Goal: Transaction & Acquisition: Download file/media

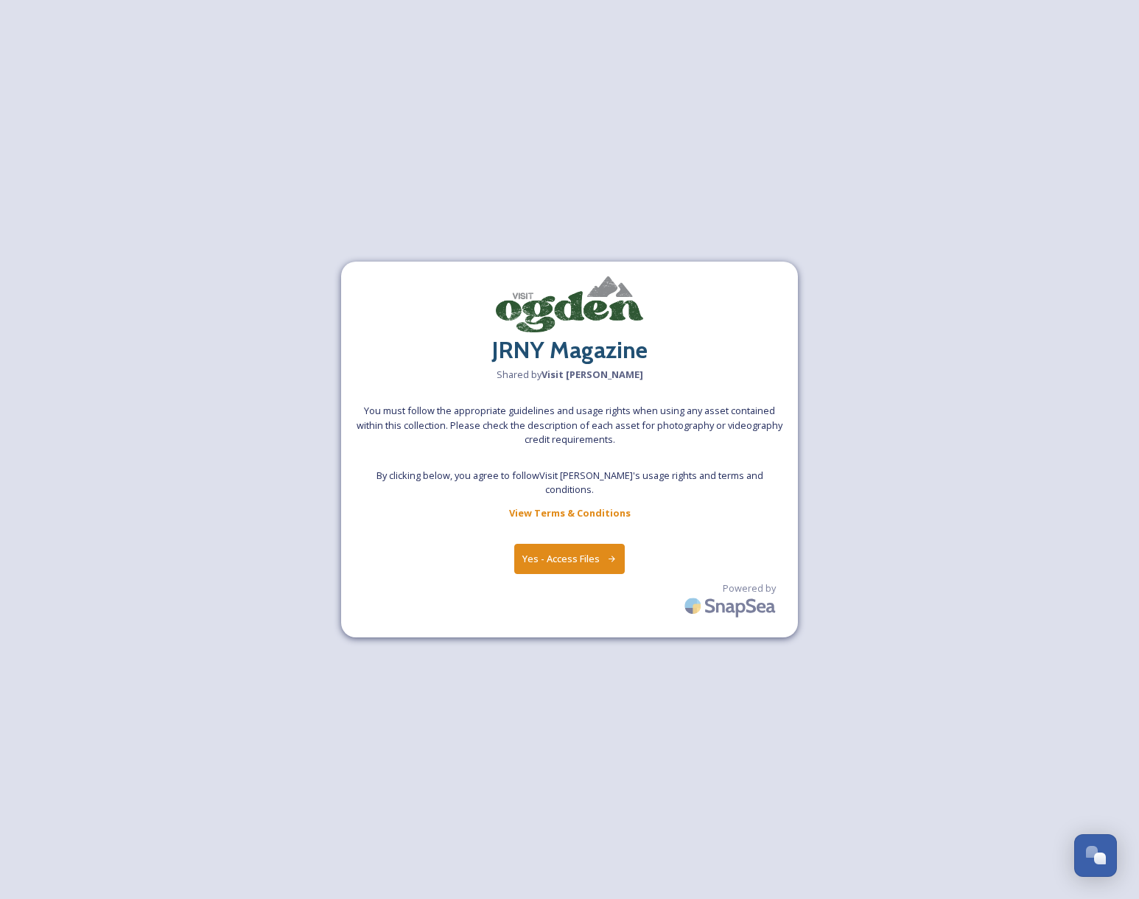
click at [537, 548] on button "Yes - Access Files" at bounding box center [569, 559] width 111 height 30
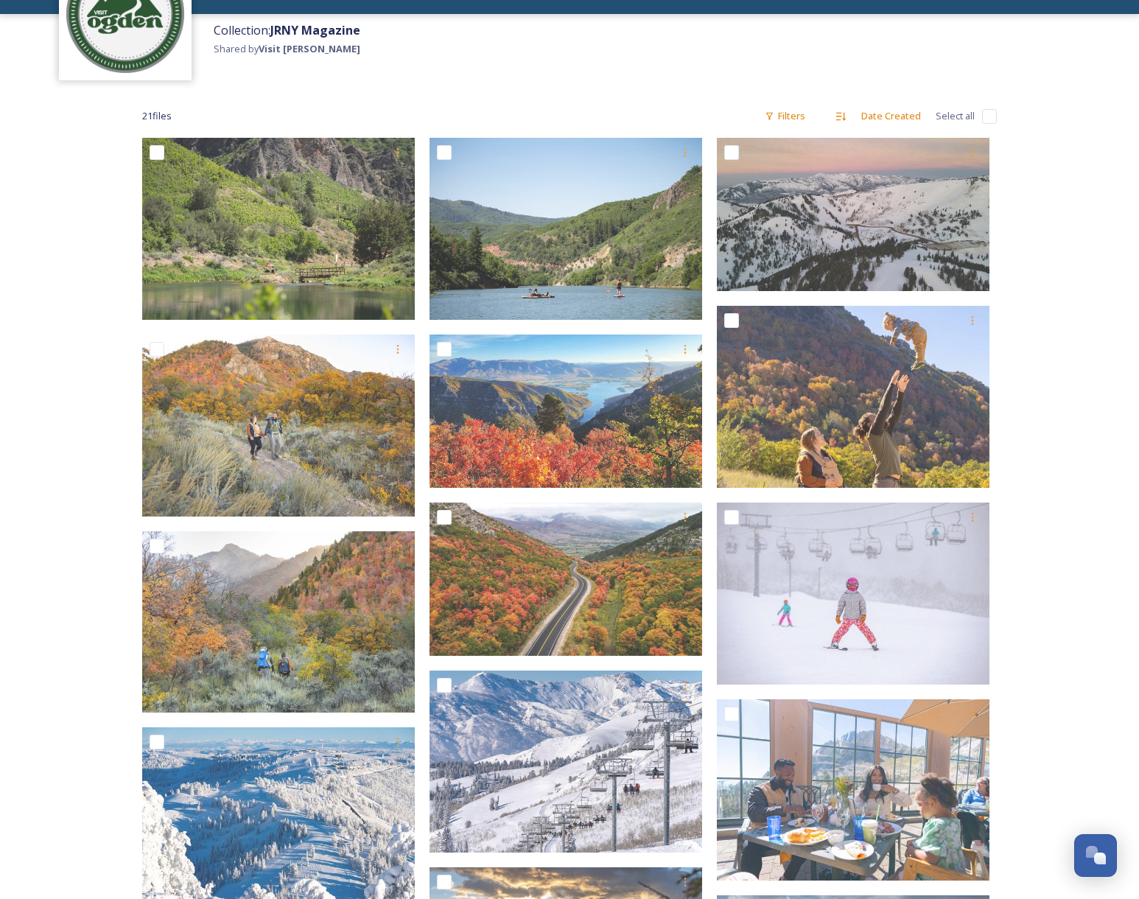
scroll to position [120, 0]
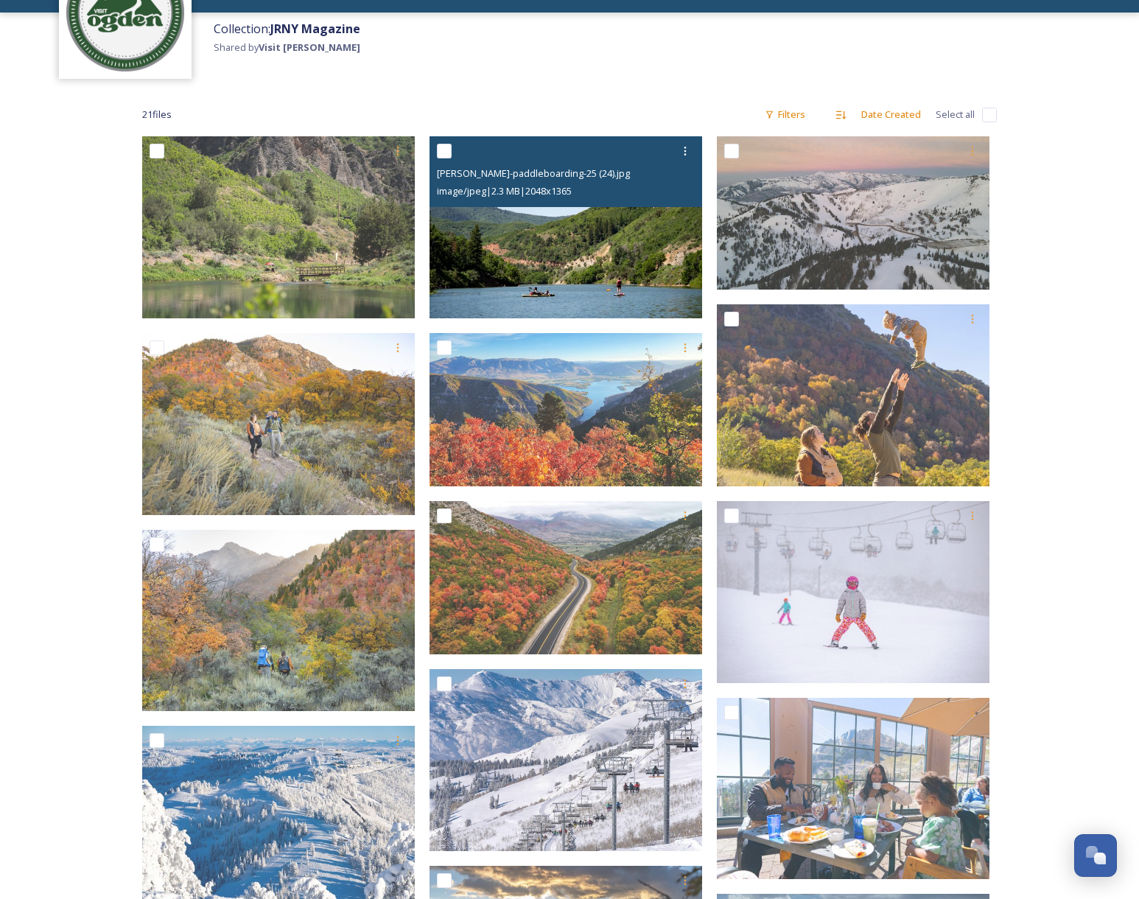
click at [596, 270] on img at bounding box center [566, 227] width 273 height 182
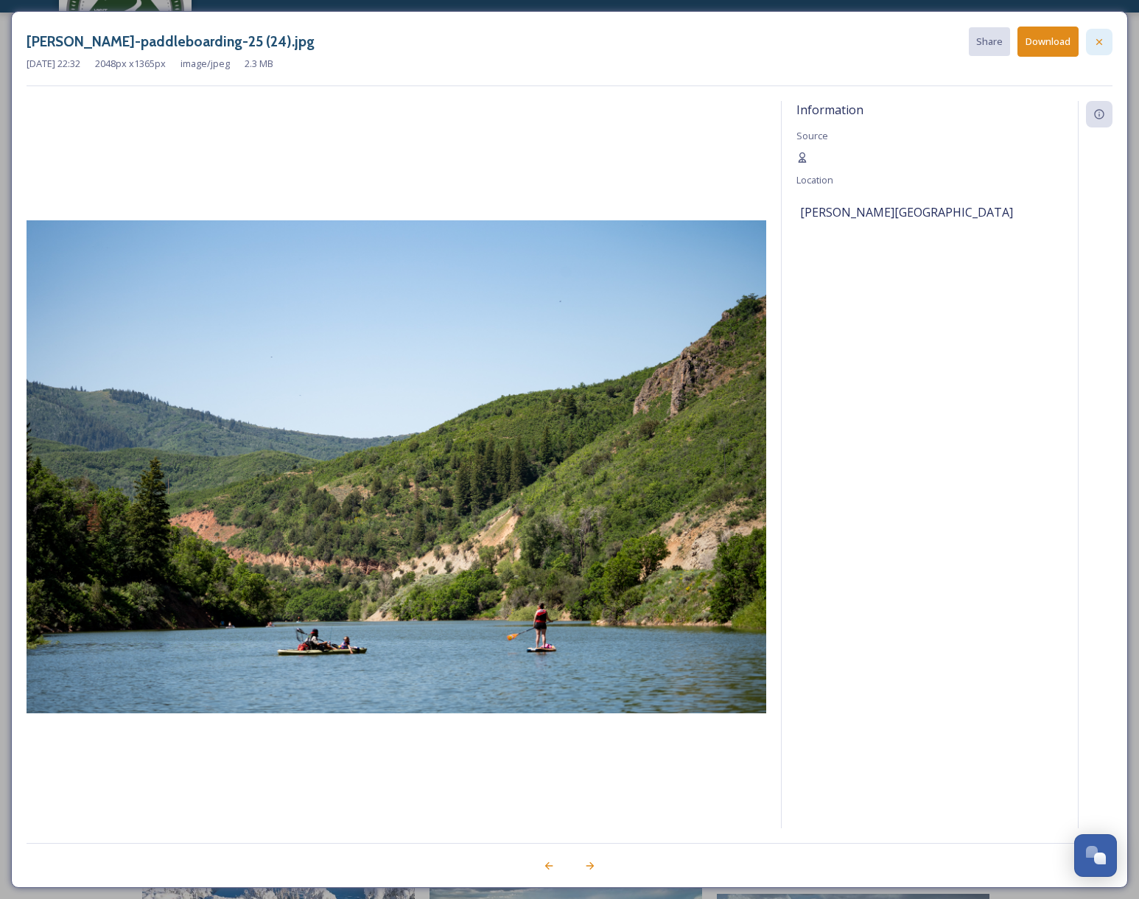
click at [1102, 42] on icon at bounding box center [1100, 42] width 12 height 12
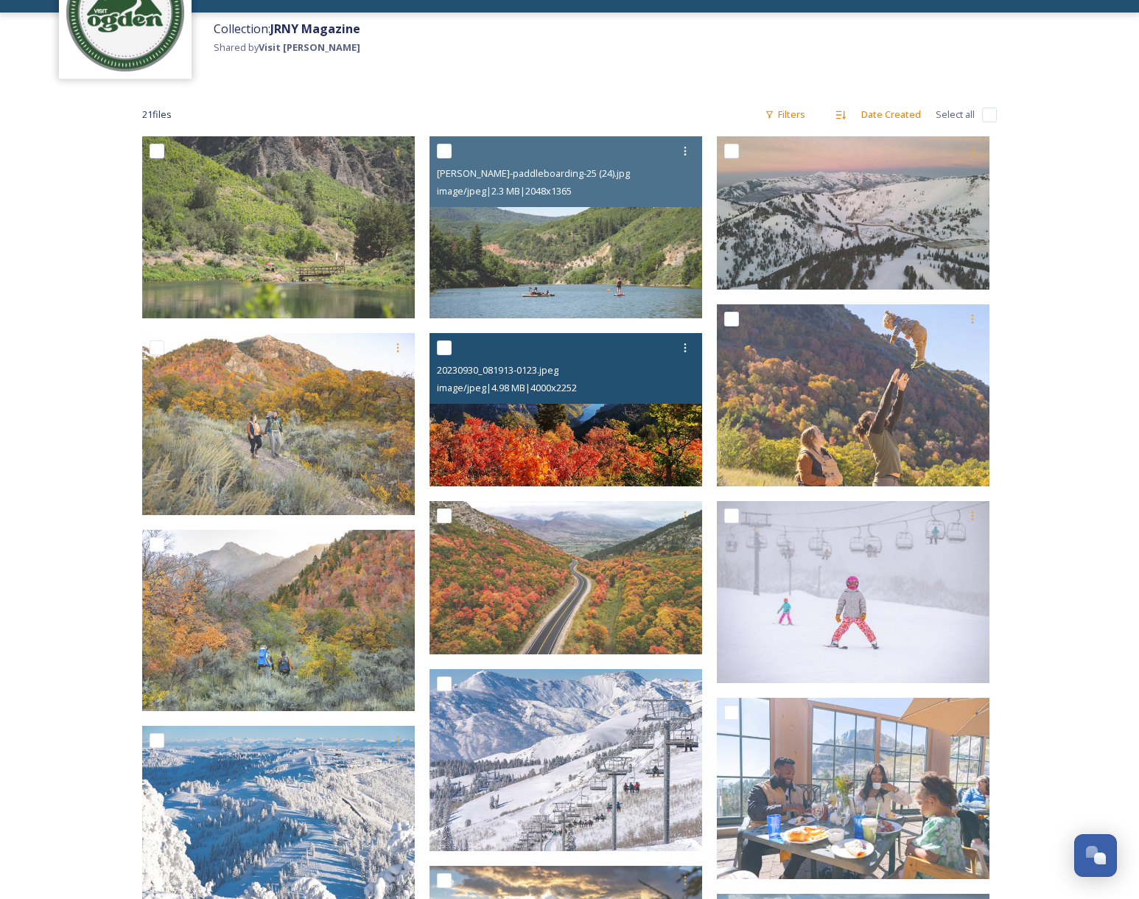
scroll to position [289, 0]
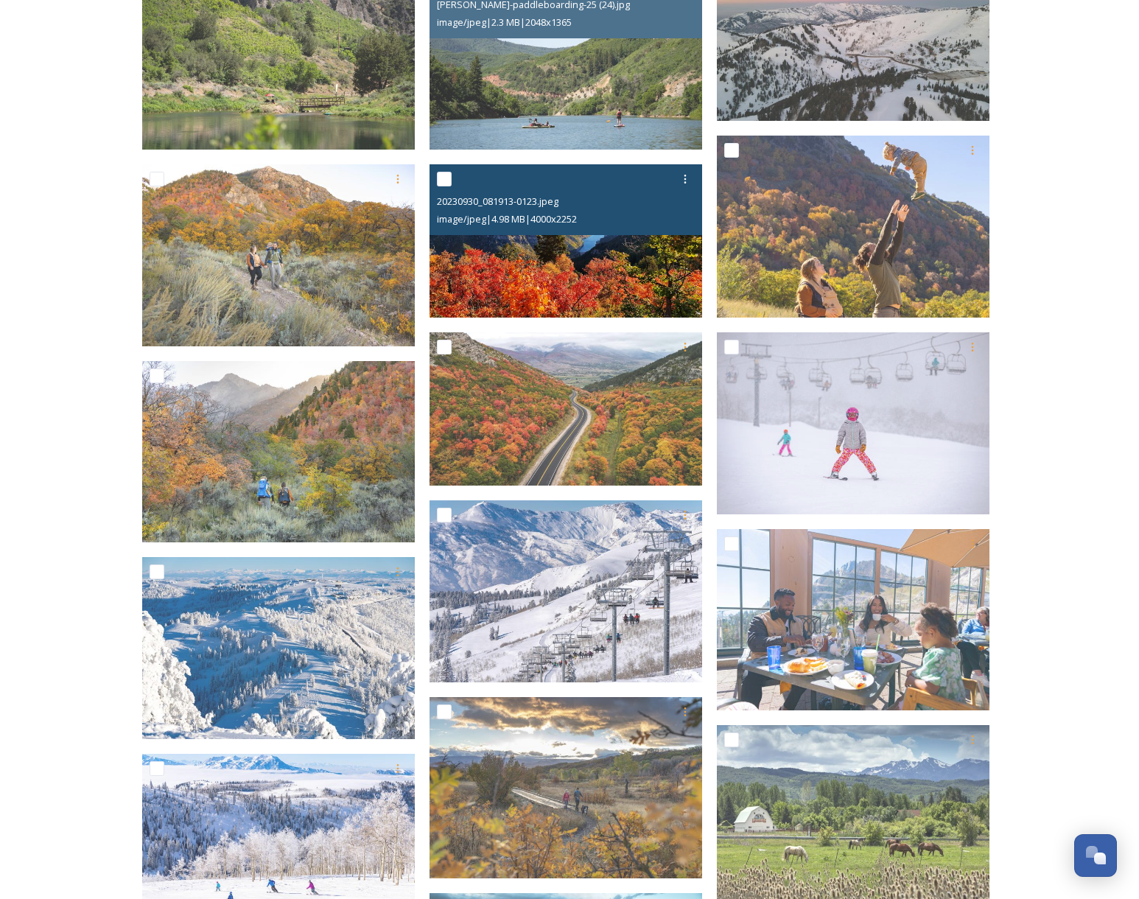
click at [575, 278] on img at bounding box center [566, 240] width 273 height 153
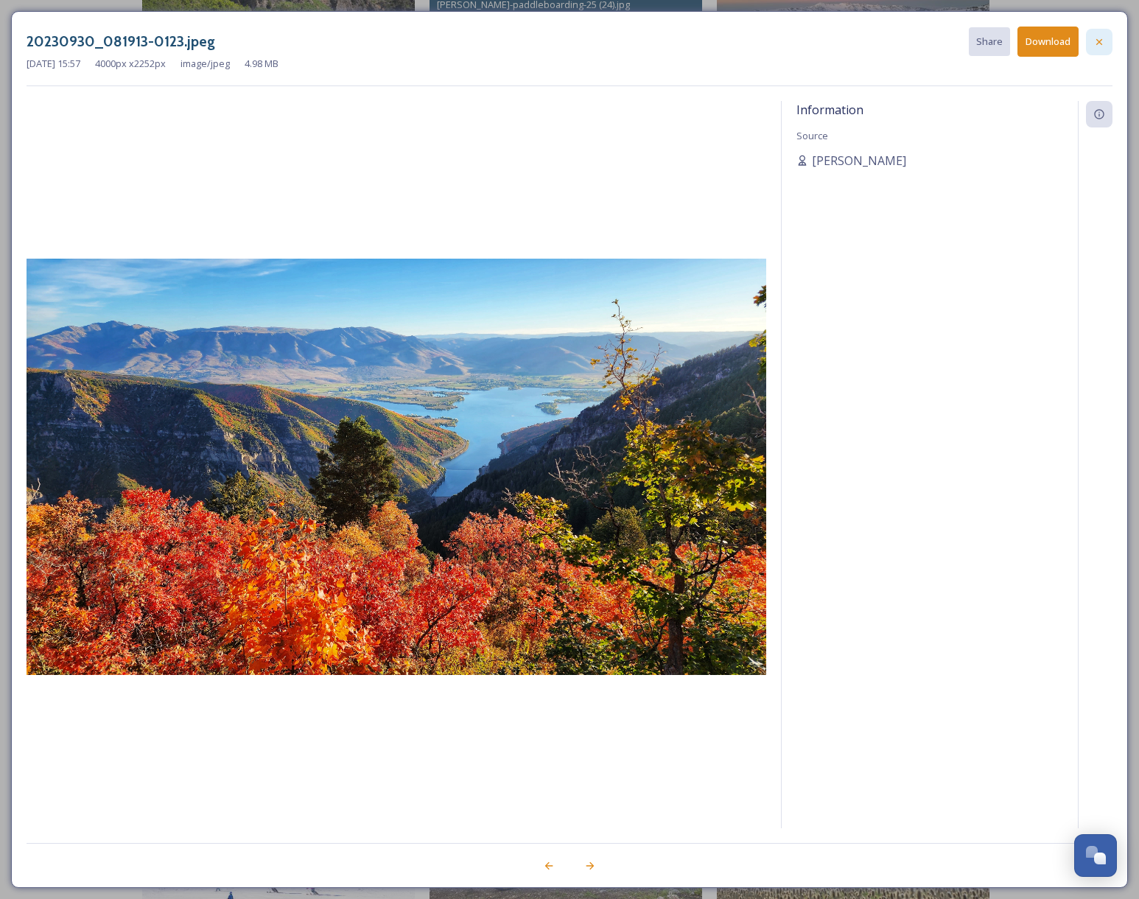
click at [1097, 43] on icon at bounding box center [1100, 42] width 12 height 12
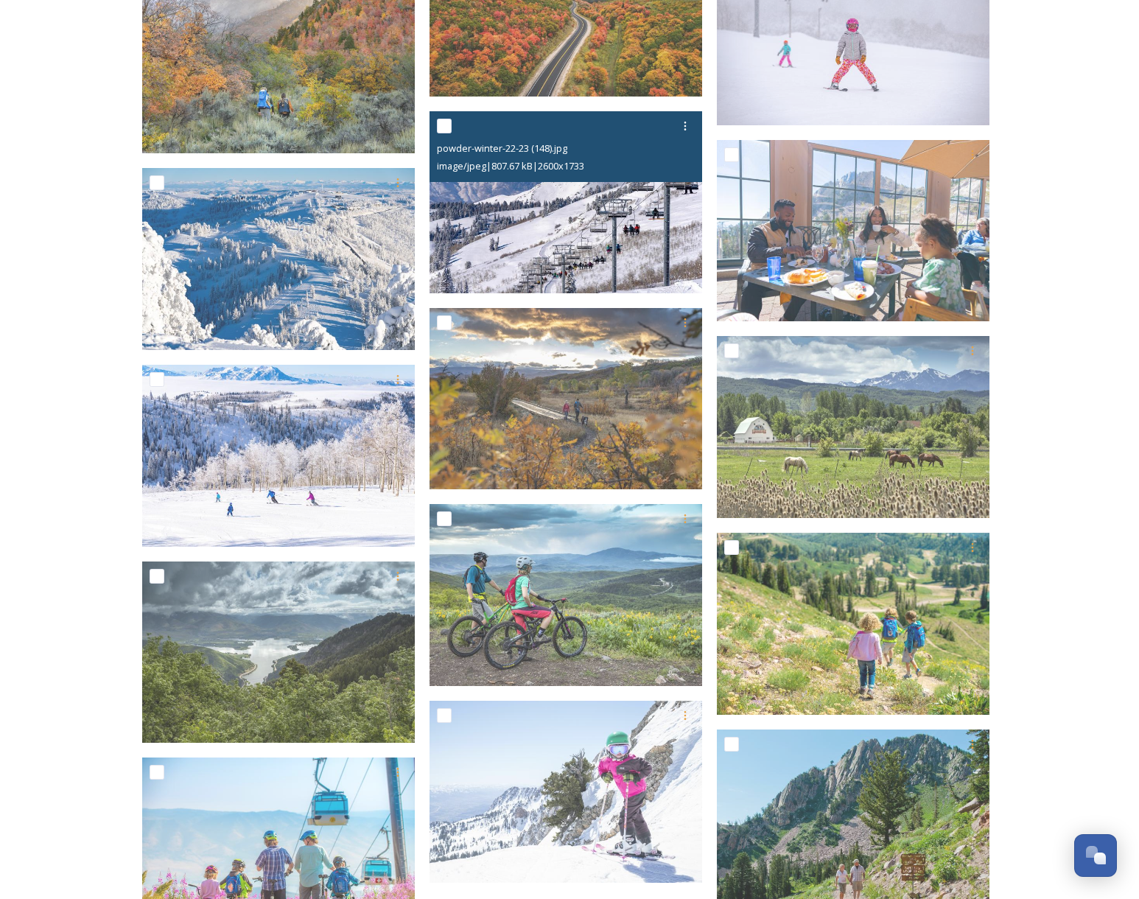
scroll to position [687, 0]
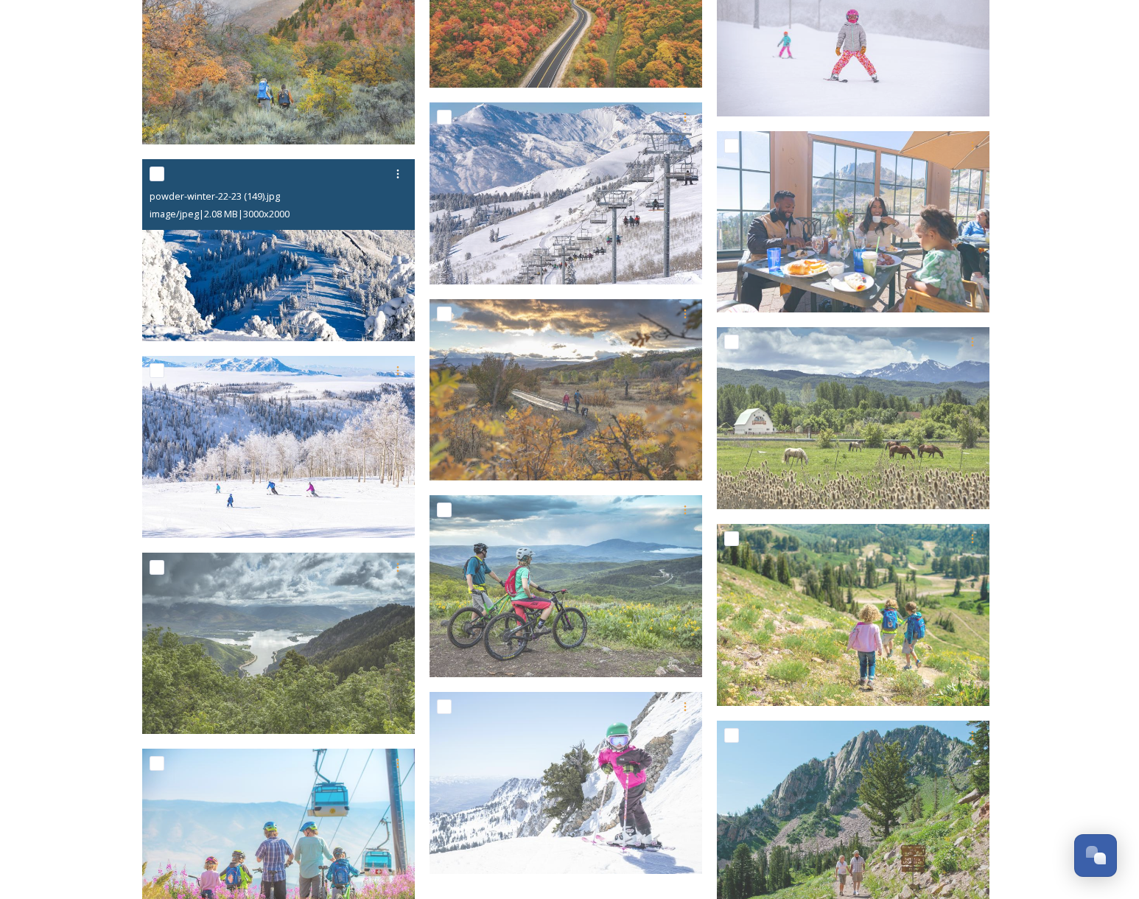
click at [280, 306] on img at bounding box center [278, 250] width 273 height 182
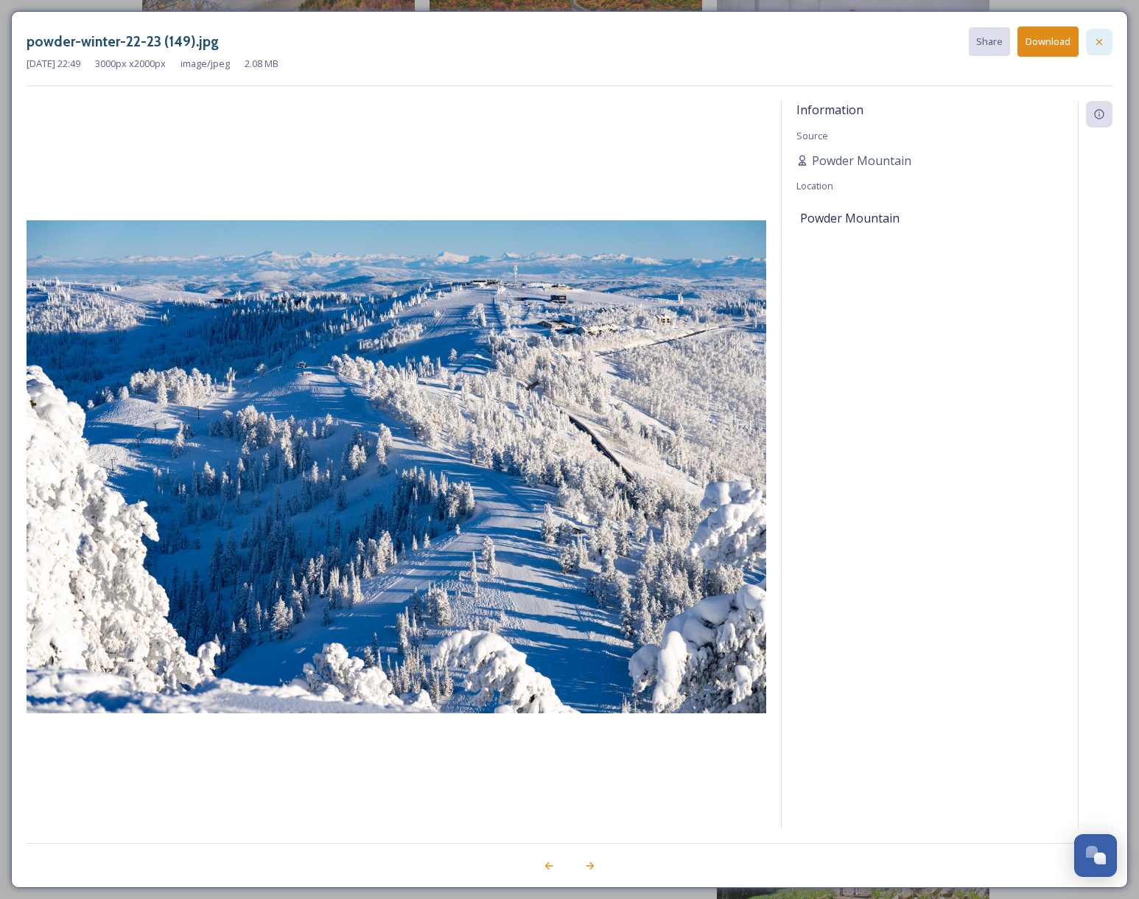
click at [1105, 46] on icon at bounding box center [1100, 42] width 12 height 12
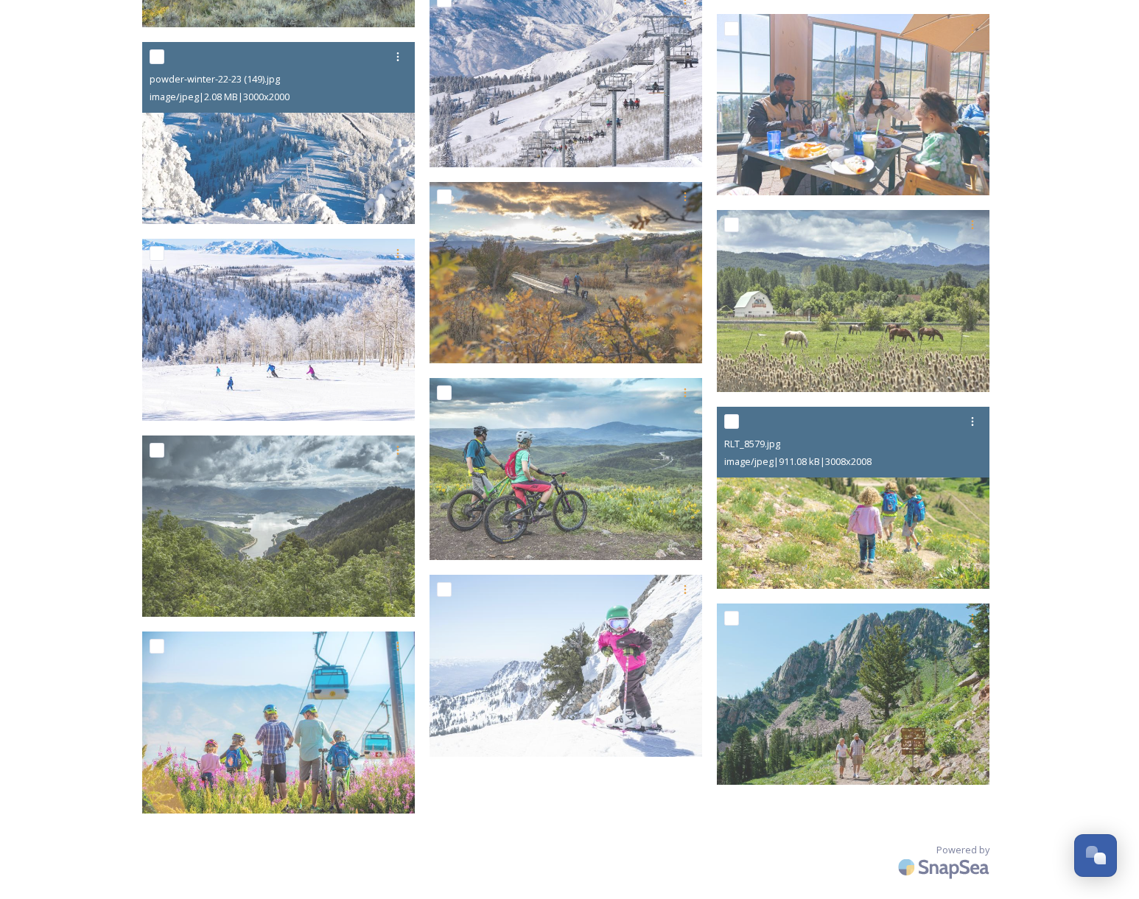
scroll to position [803, 0]
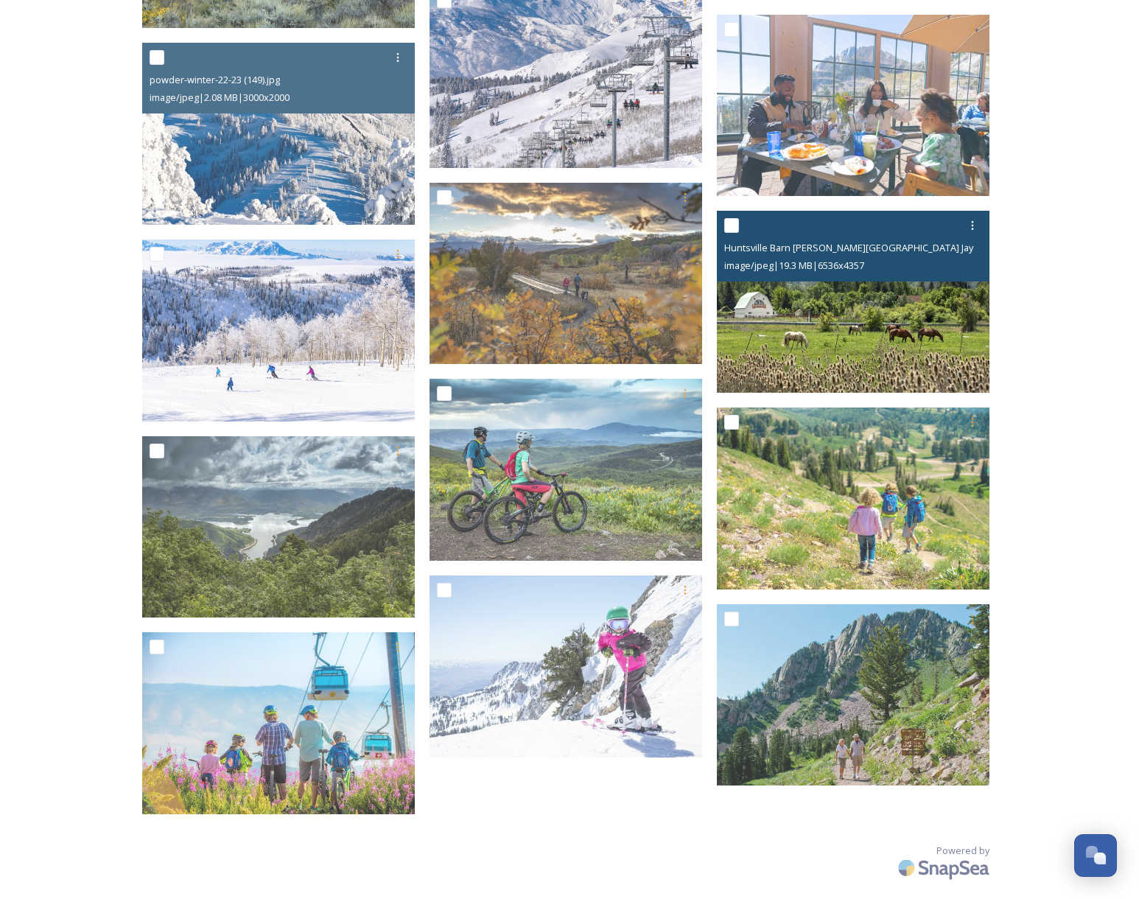
click at [889, 315] on img at bounding box center [853, 302] width 273 height 182
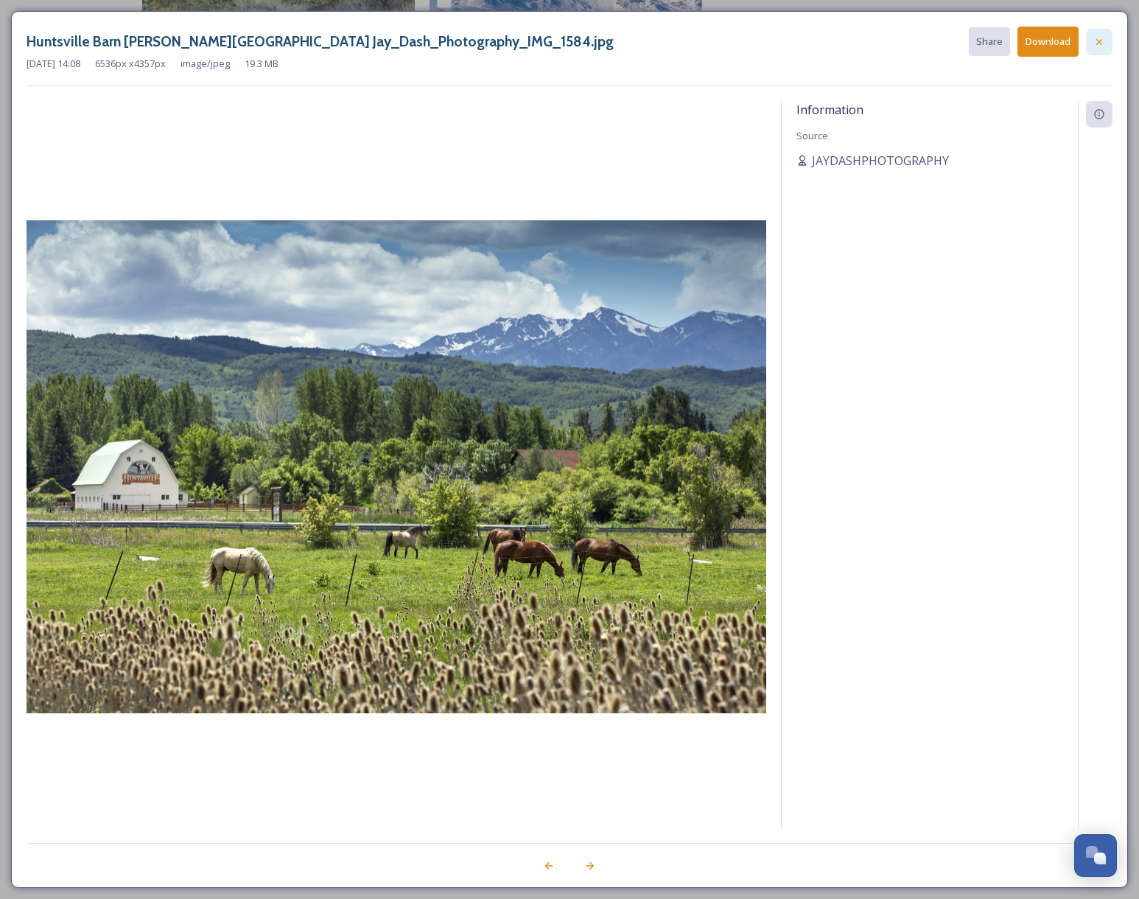
click at [1094, 36] on icon at bounding box center [1100, 42] width 12 height 12
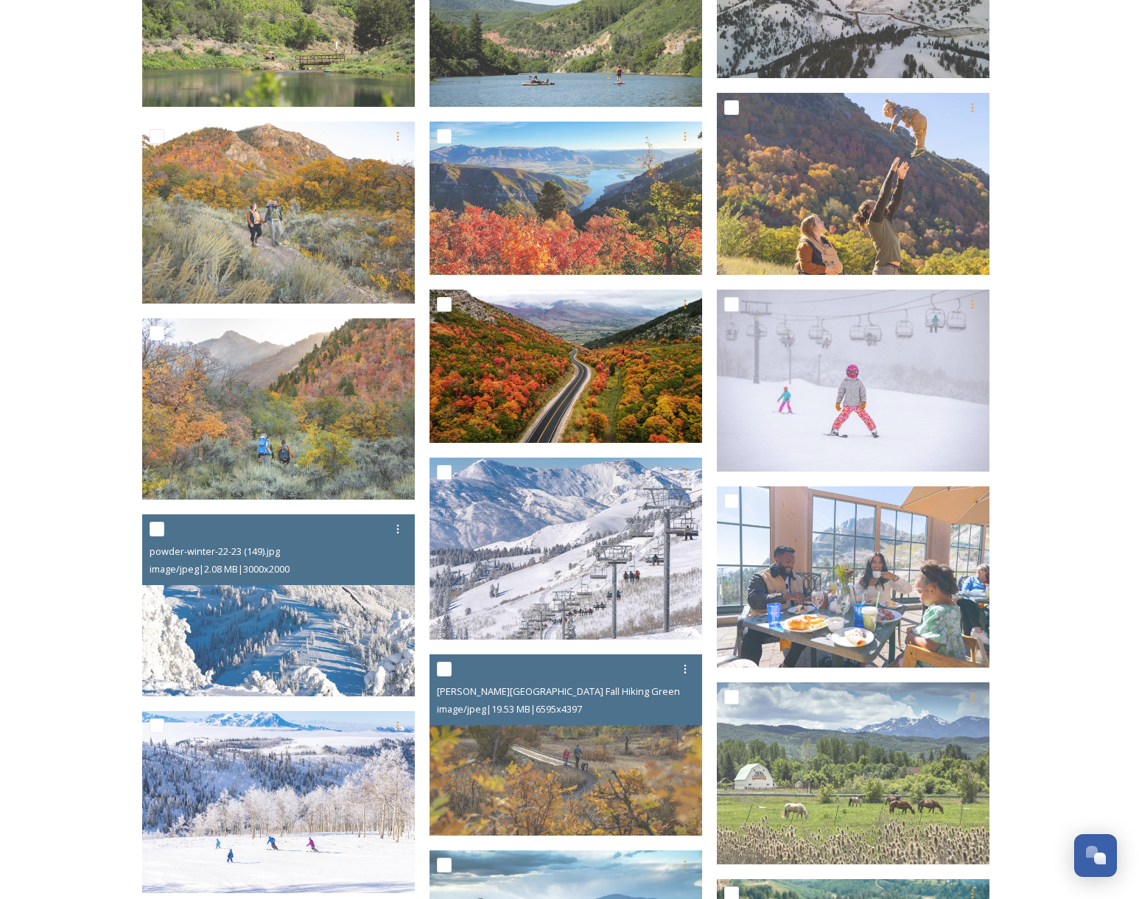
scroll to position [329, 0]
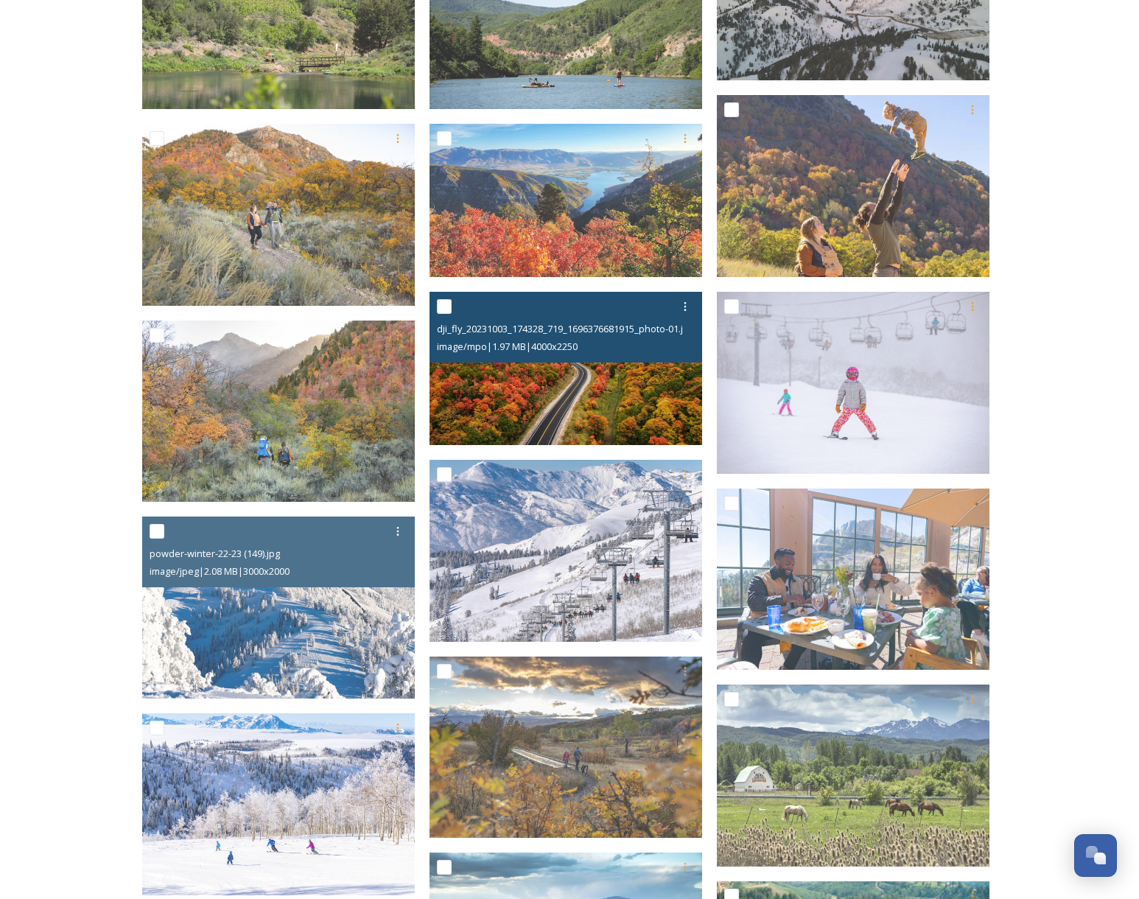
click at [569, 397] on img at bounding box center [566, 368] width 273 height 153
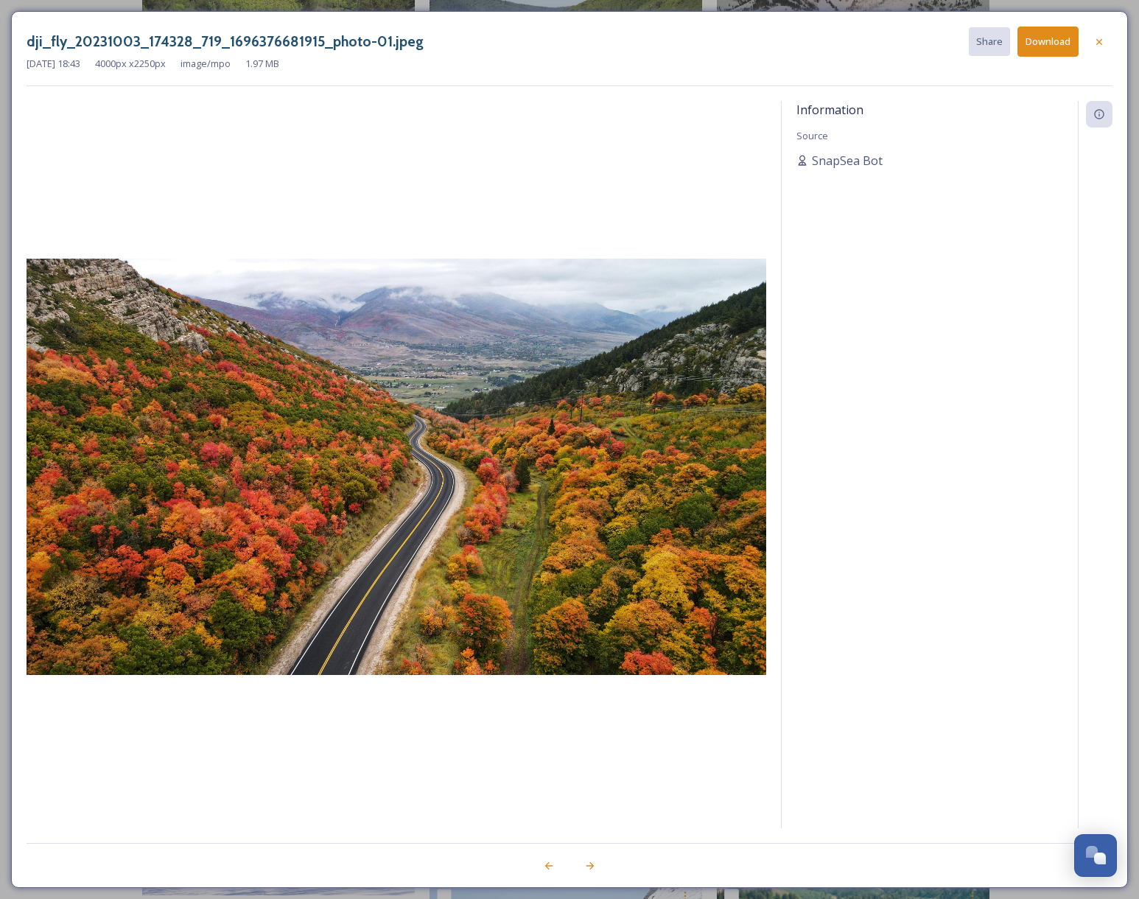
click at [1046, 45] on button "Download" at bounding box center [1048, 42] width 61 height 30
click at [1101, 44] on icon at bounding box center [1100, 42] width 12 height 12
